Goal: Check status: Check status

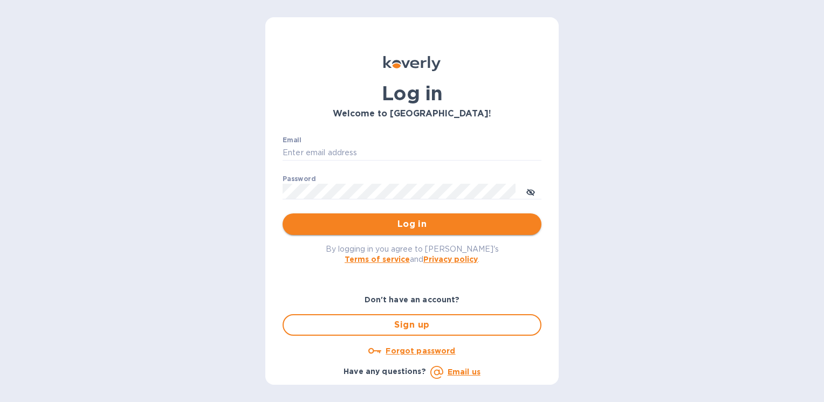
type input "[PERSON_NAME][EMAIL_ADDRESS][DOMAIN_NAME]"
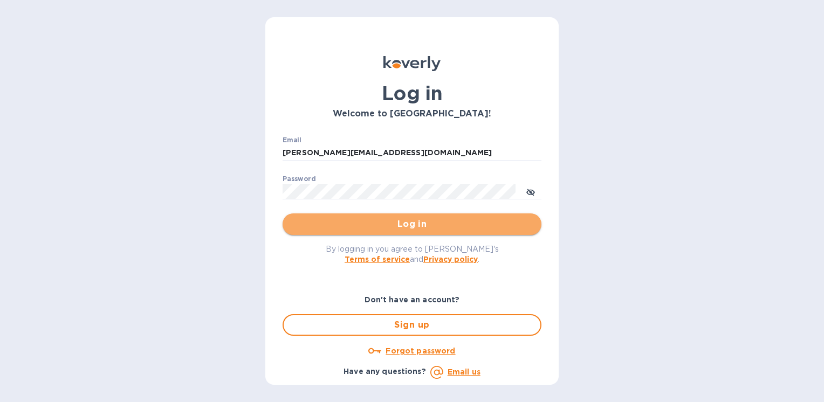
click at [369, 225] on span "Log in" at bounding box center [412, 224] width 242 height 13
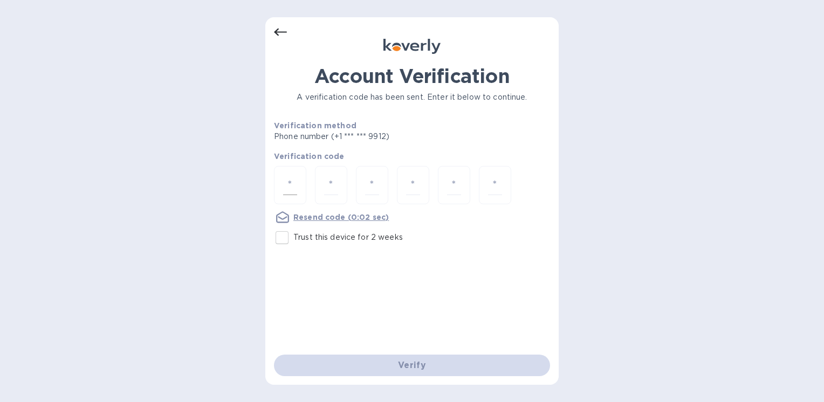
click at [286, 182] on input "number" at bounding box center [290, 185] width 14 height 20
type input "1"
type input "5"
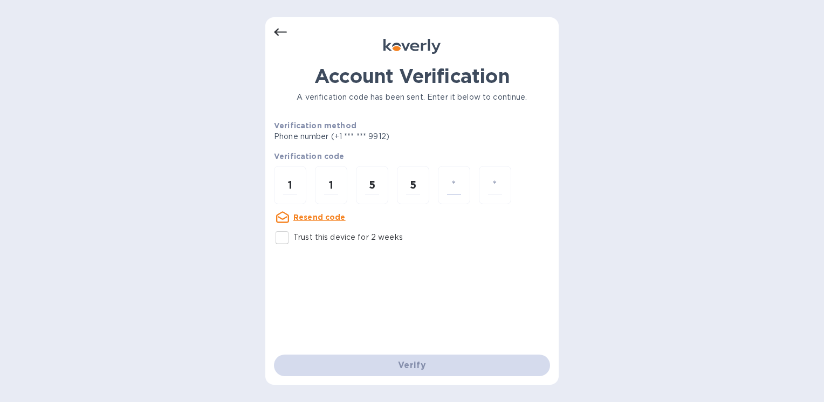
type input "4"
type input "3"
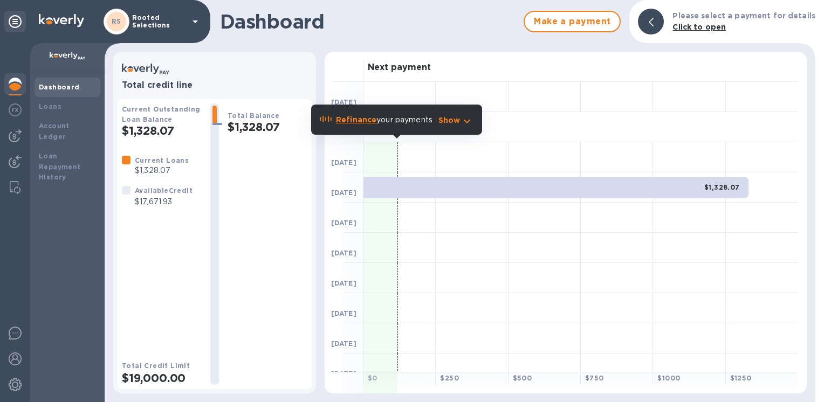
drag, startPoint x: 806, startPoint y: 106, endPoint x: 807, endPoint y: 122, distance: 16.2
click at [807, 122] on div "Next payment Sep 9 Forecasted payments Sep 16 Sep 23 $1,328.07 Sep 30 Oct 7 Oct…" at bounding box center [565, 222] width 491 height 351
click at [257, 235] on div "Total Balance $1,328.07" at bounding box center [268, 245] width 80 height 282
click at [15, 87] on img at bounding box center [15, 84] width 13 height 13
click at [50, 85] on b "Dashboard" at bounding box center [59, 87] width 41 height 8
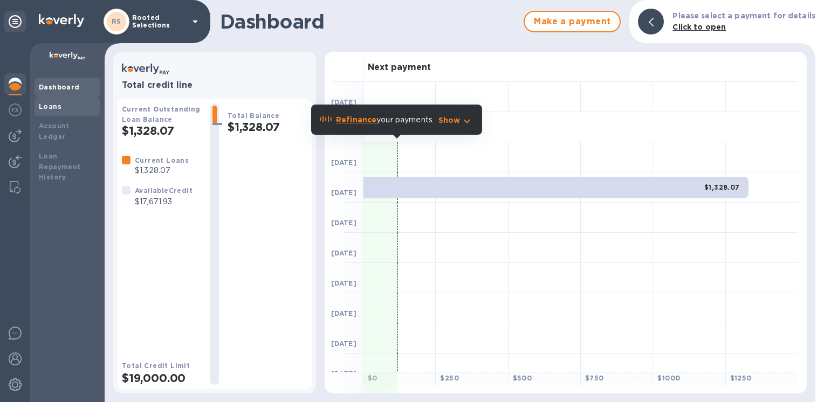
click at [59, 105] on div "Loans" at bounding box center [67, 106] width 57 height 11
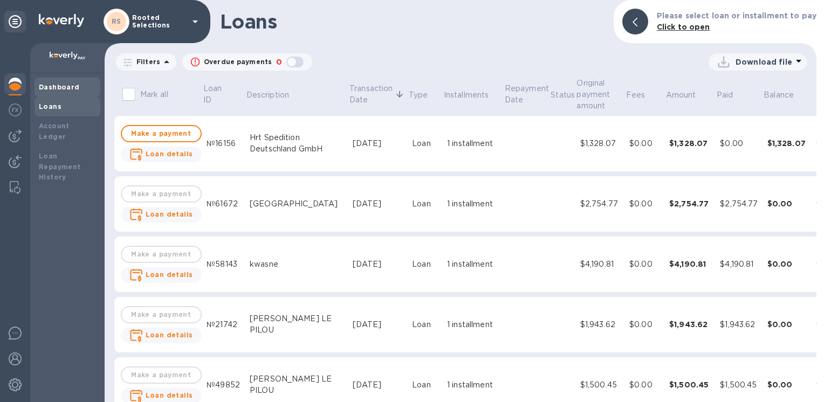
click at [64, 85] on b "Dashboard" at bounding box center [59, 87] width 41 height 8
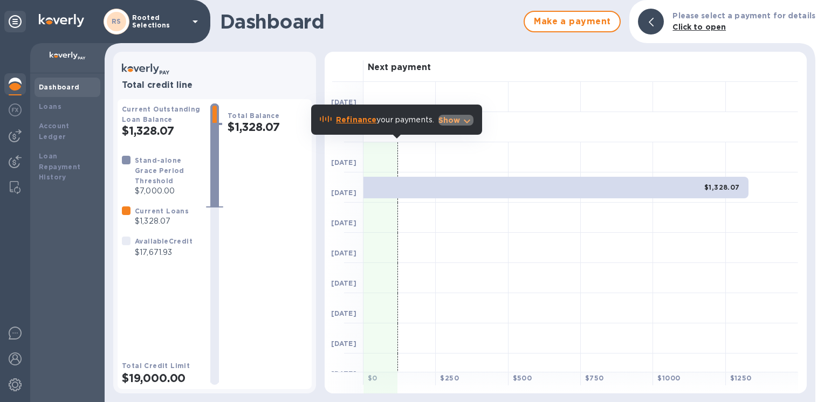
click at [464, 124] on icon "button" at bounding box center [467, 121] width 13 height 13
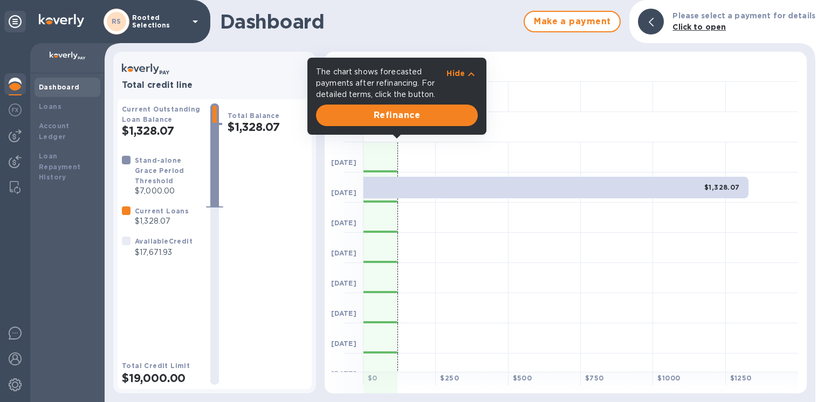
click at [474, 67] on div "Hide" at bounding box center [462, 83] width 31 height 34
click at [473, 72] on icon "button" at bounding box center [471, 74] width 13 height 13
